Goal: Information Seeking & Learning: Learn about a topic

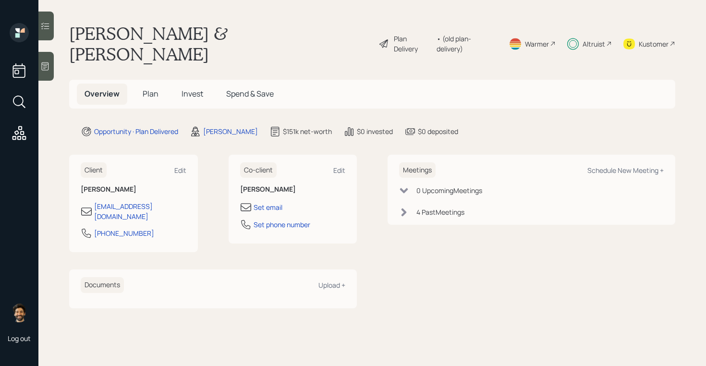
click at [196, 88] on span "Invest" at bounding box center [193, 93] width 22 height 11
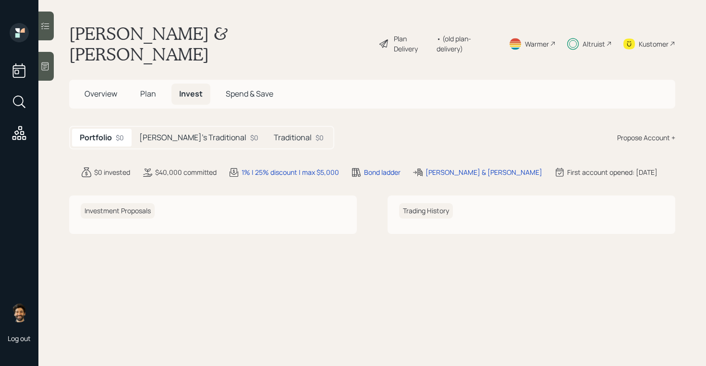
click at [196, 133] on h5 "[PERSON_NAME]'s Traditional" at bounding box center [192, 137] width 107 height 9
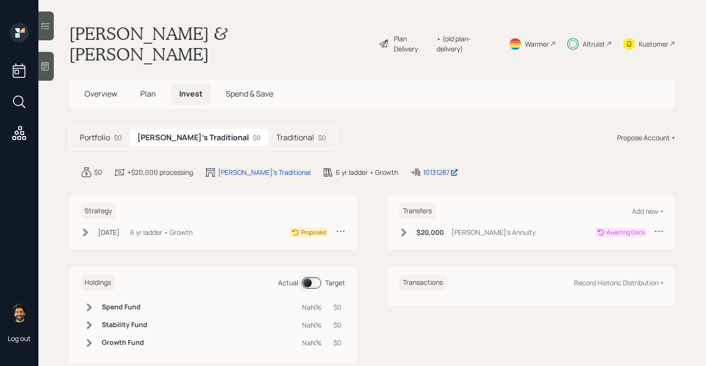
click at [276, 133] on h5 "Traditional" at bounding box center [295, 137] width 38 height 9
click at [171, 133] on h5 "[PERSON_NAME]'s Traditional" at bounding box center [190, 137] width 107 height 9
click at [276, 133] on h5 "Traditional" at bounding box center [295, 137] width 38 height 9
